Goal: Answer question/provide support: Answer question/provide support

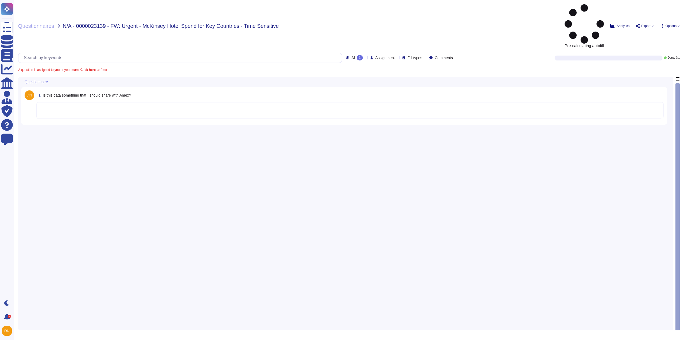
click at [135, 102] on textarea at bounding box center [349, 110] width 627 height 17
click at [127, 102] on textarea at bounding box center [349, 110] width 627 height 17
click at [115, 102] on textarea at bounding box center [349, 110] width 627 height 17
click at [76, 102] on textarea at bounding box center [349, 110] width 627 height 17
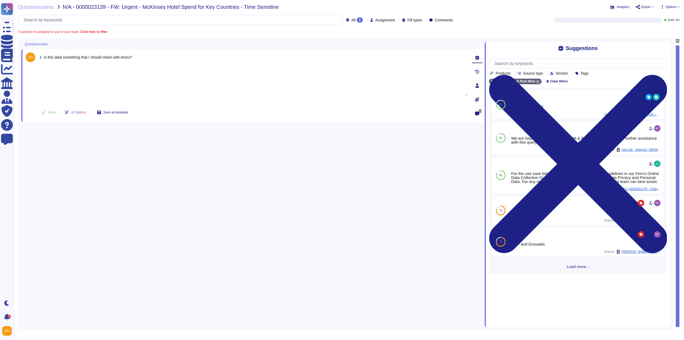
paste textarea "Please allow me to connect you with @[PERSON_NAME], Director, Optimize Events, …"
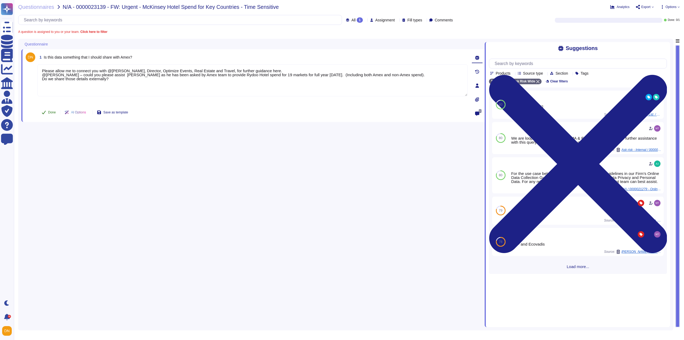
type textarea "Please allow me to connect you with @[PERSON_NAME], Director, Optimize Events, …"
click at [49, 113] on span "Done" at bounding box center [52, 112] width 8 height 3
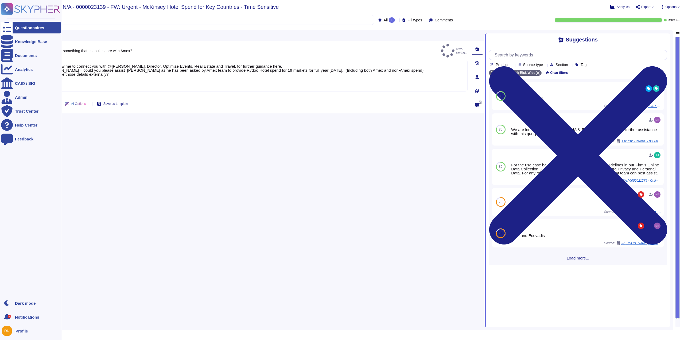
click at [4, 26] on icon at bounding box center [7, 28] width 12 height 16
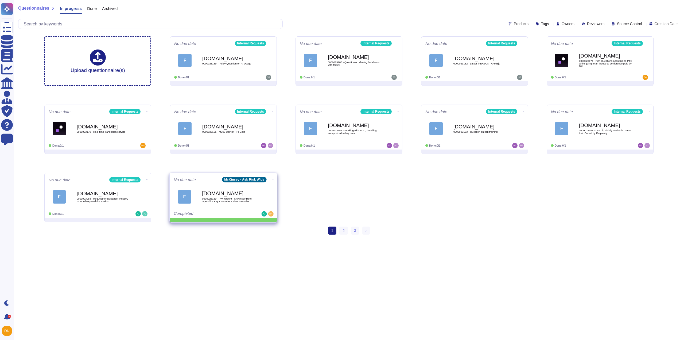
click at [273, 178] on icon at bounding box center [273, 178] width 1 height 1
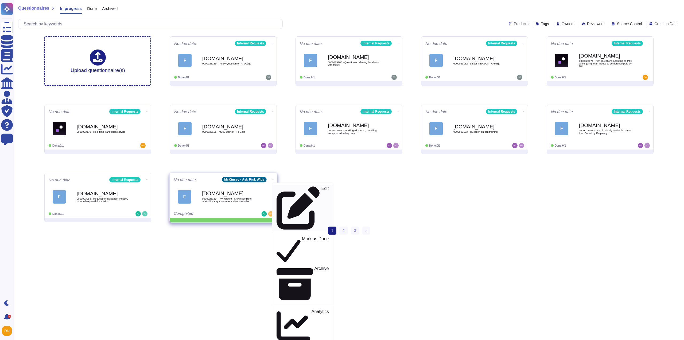
click at [321, 188] on p "Edit" at bounding box center [324, 207] width 7 height 43
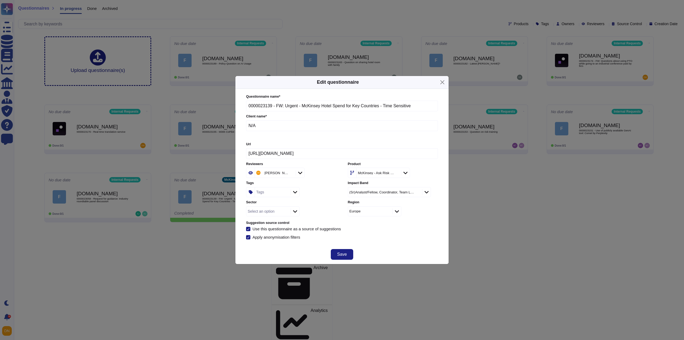
click at [367, 176] on div "McKinsey - Ask Risk Wide" at bounding box center [378, 173] width 43 height 10
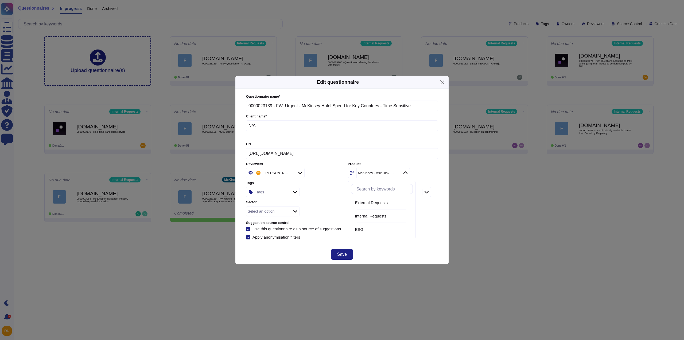
click at [396, 173] on icon at bounding box center [396, 173] width 0 height 0
click at [387, 215] on span "Internal Requests" at bounding box center [371, 215] width 32 height 5
click at [348, 252] on button "Save" at bounding box center [342, 254] width 22 height 11
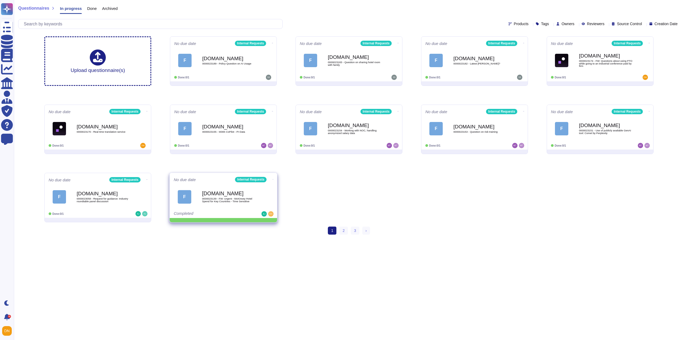
click at [273, 178] on icon at bounding box center [273, 178] width 1 height 1
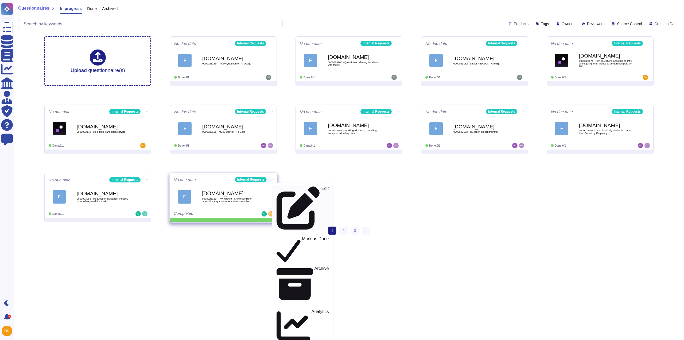
click at [321, 190] on p "Edit" at bounding box center [324, 207] width 7 height 43
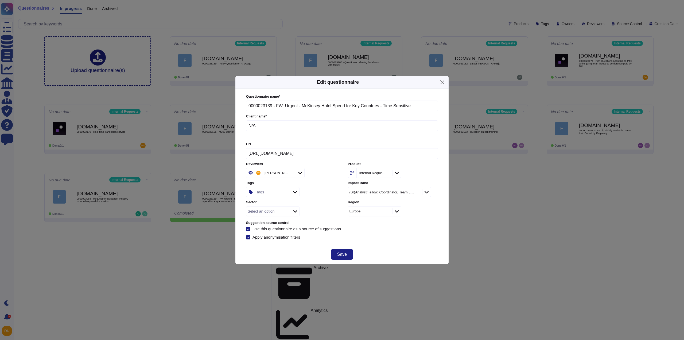
click at [270, 195] on div "Tags" at bounding box center [272, 192] width 34 height 10
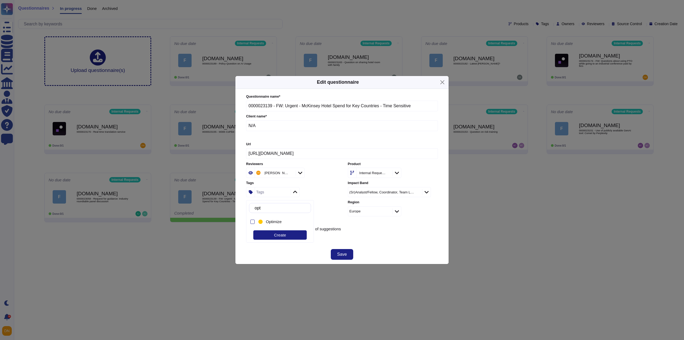
type input "opti"
click at [253, 221] on div at bounding box center [252, 221] width 4 height 4
click at [334, 241] on div "Questionnaire name * 0000023139 - FW: Urgent - McKinsey Hotel Spend for Key Cou…" at bounding box center [342, 167] width 203 height 156
click at [339, 254] on span "Save" at bounding box center [342, 254] width 10 height 4
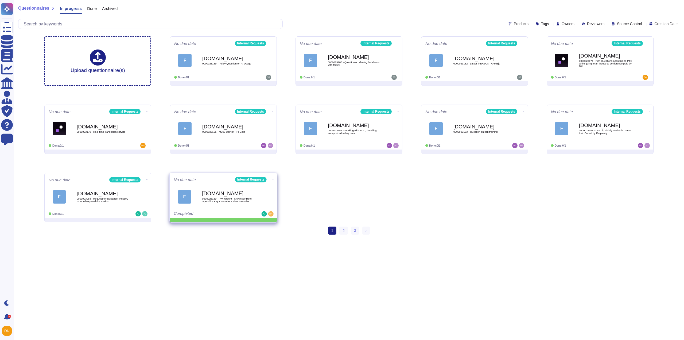
click at [273, 179] on icon at bounding box center [273, 178] width 1 height 1
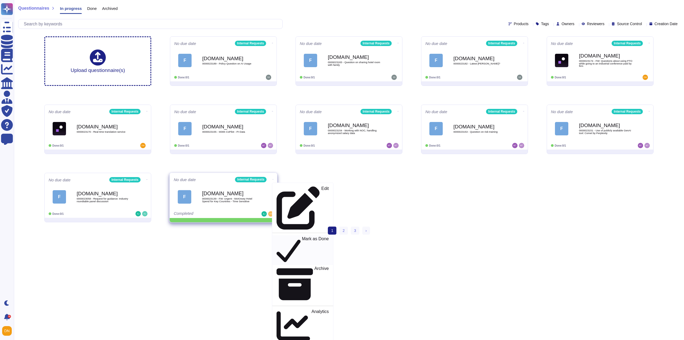
click at [278, 236] on div "Mark as Done" at bounding box center [303, 250] width 52 height 28
